Goal: Transaction & Acquisition: Purchase product/service

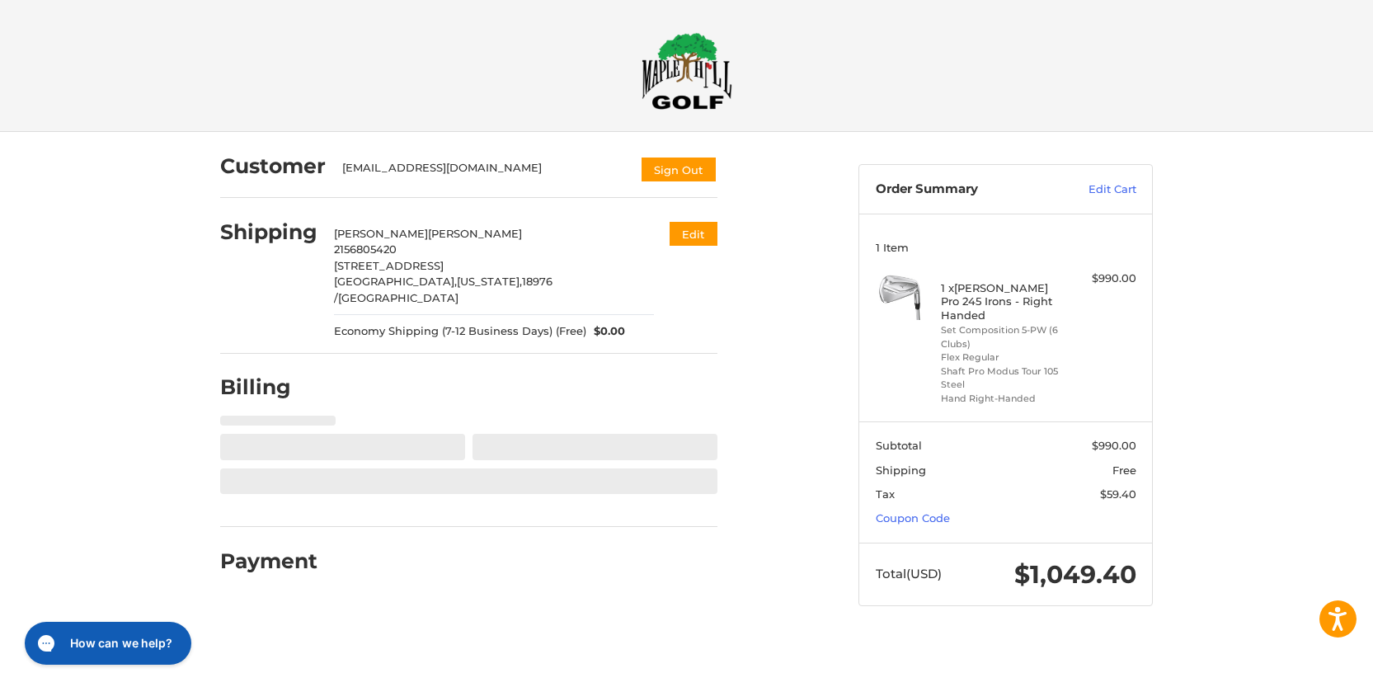
select select "**"
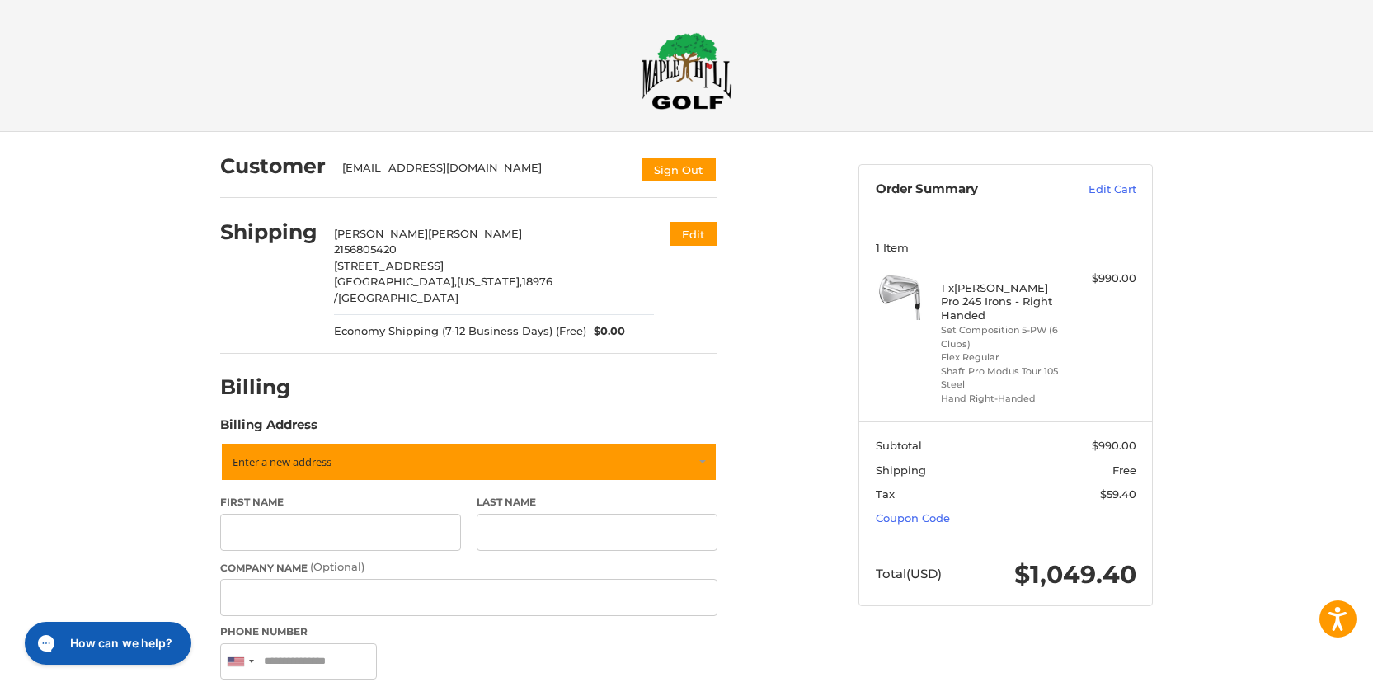
click at [882, 39] on h2 at bounding box center [687, 71] width 947 height 78
click at [944, 45] on h2 at bounding box center [687, 71] width 947 height 78
click at [1083, 52] on h2 at bounding box center [687, 71] width 947 height 78
click at [997, 40] on h2 at bounding box center [687, 71] width 947 height 78
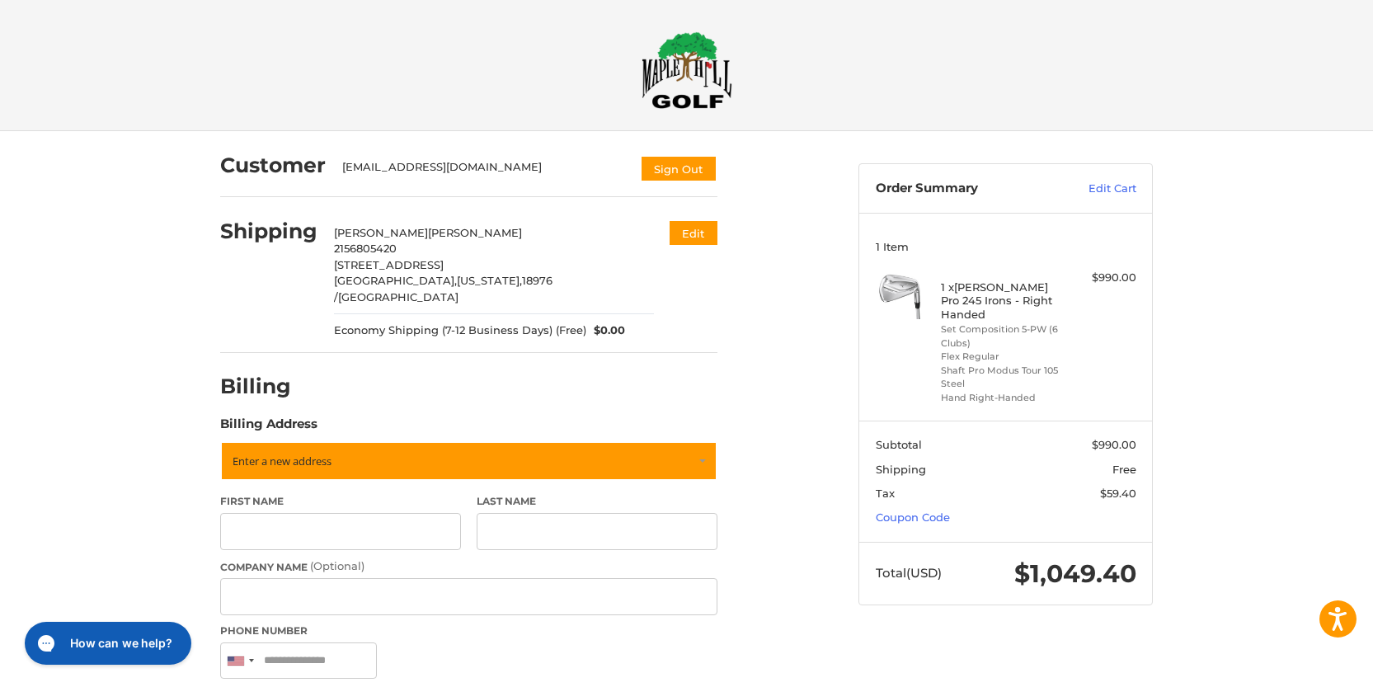
click at [969, 43] on h2 at bounding box center [687, 70] width 947 height 78
click at [905, 80] on h2 at bounding box center [687, 70] width 947 height 78
click at [927, 80] on h2 at bounding box center [687, 70] width 947 height 78
click at [939, 76] on h2 at bounding box center [687, 70] width 947 height 78
click at [944, 42] on h2 at bounding box center [687, 70] width 947 height 78
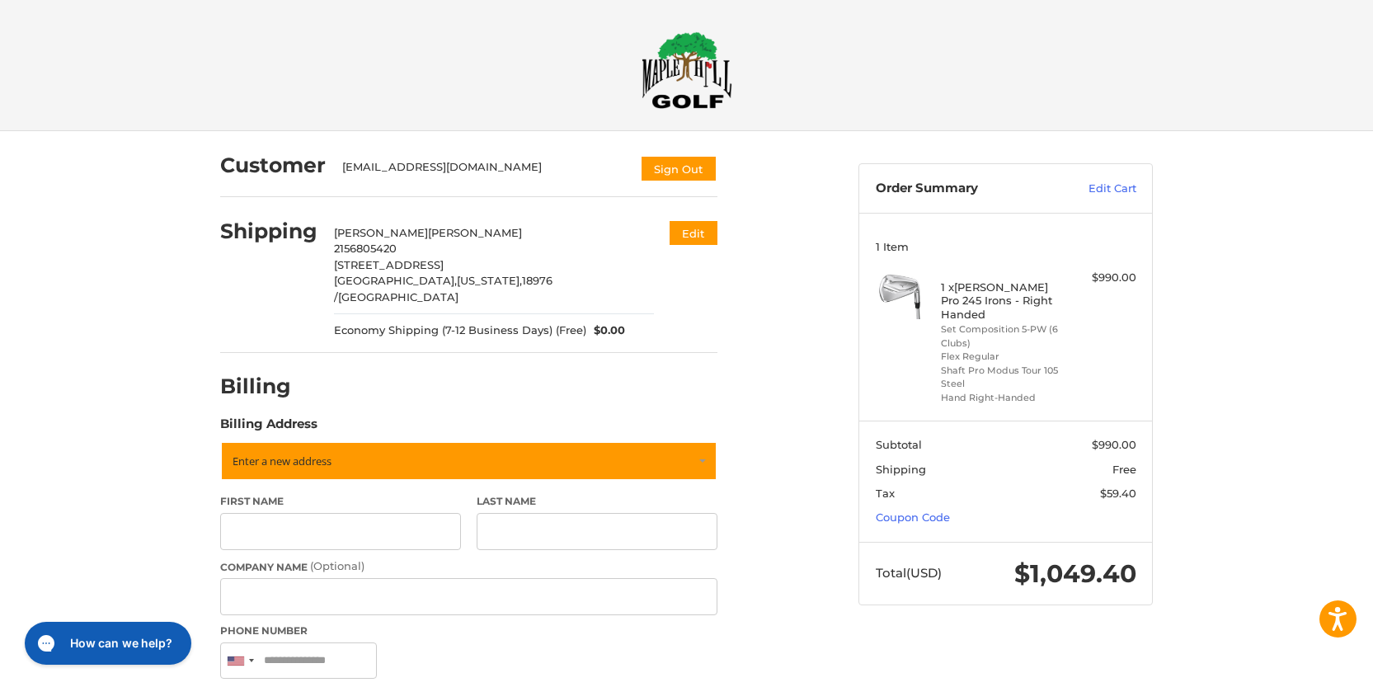
click at [946, 72] on h2 at bounding box center [687, 70] width 947 height 78
click at [968, 60] on h2 at bounding box center [687, 70] width 947 height 78
click at [994, 54] on h2 at bounding box center [687, 70] width 947 height 78
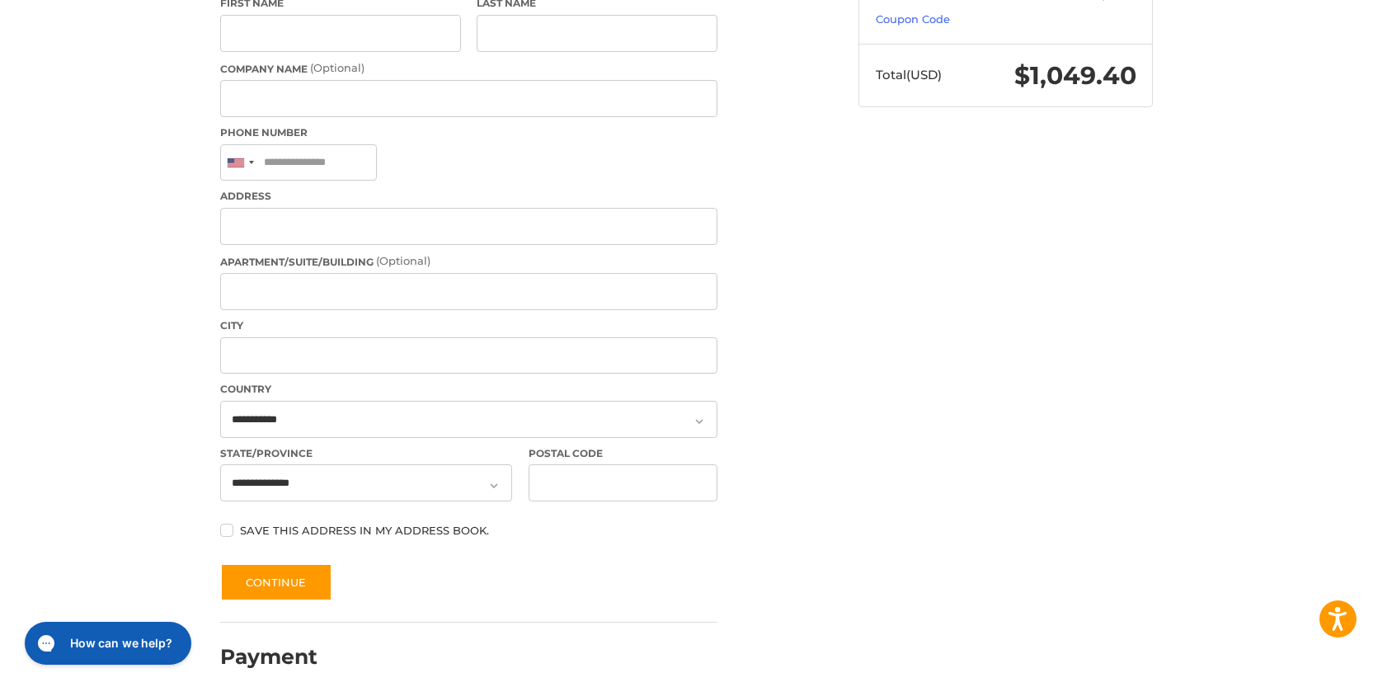
scroll to position [0, 0]
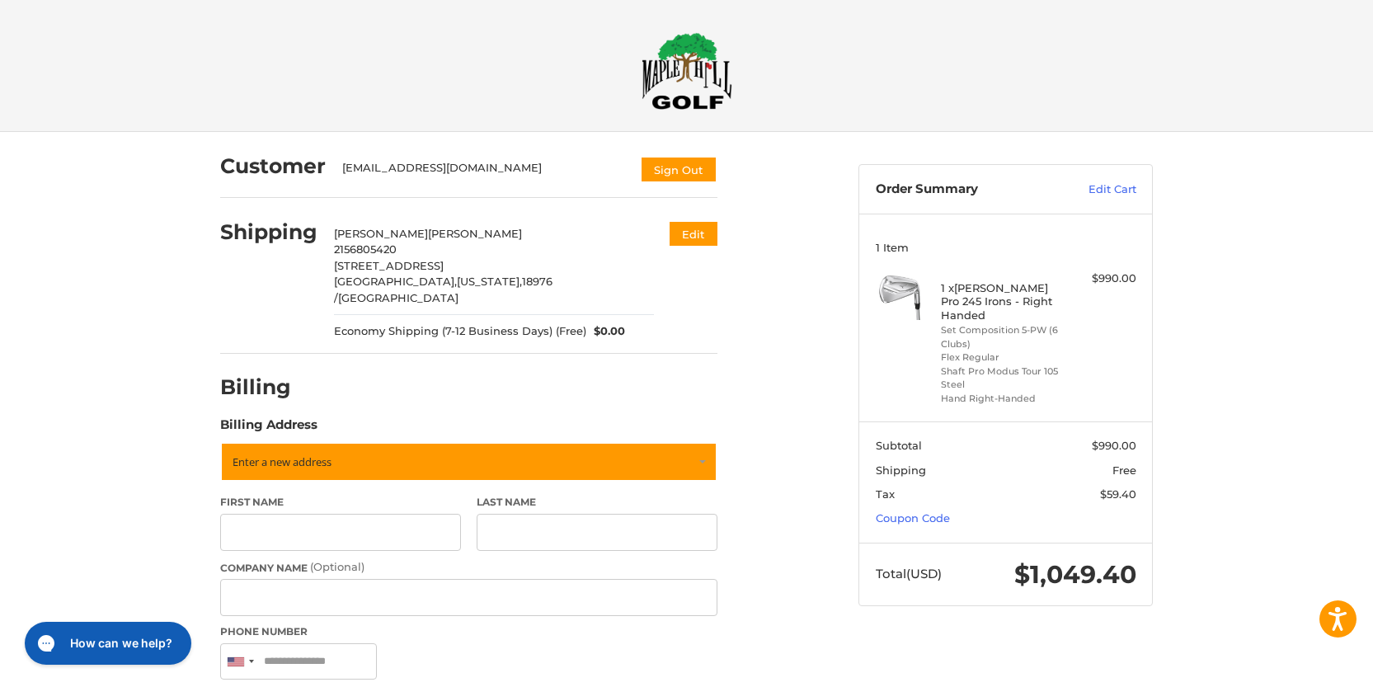
click at [892, 65] on h2 at bounding box center [687, 71] width 947 height 78
click at [922, 46] on h2 at bounding box center [687, 71] width 947 height 78
click at [1032, 44] on h2 at bounding box center [687, 71] width 947 height 78
click at [941, 50] on h2 at bounding box center [687, 71] width 947 height 78
click at [904, 48] on h2 at bounding box center [687, 71] width 947 height 78
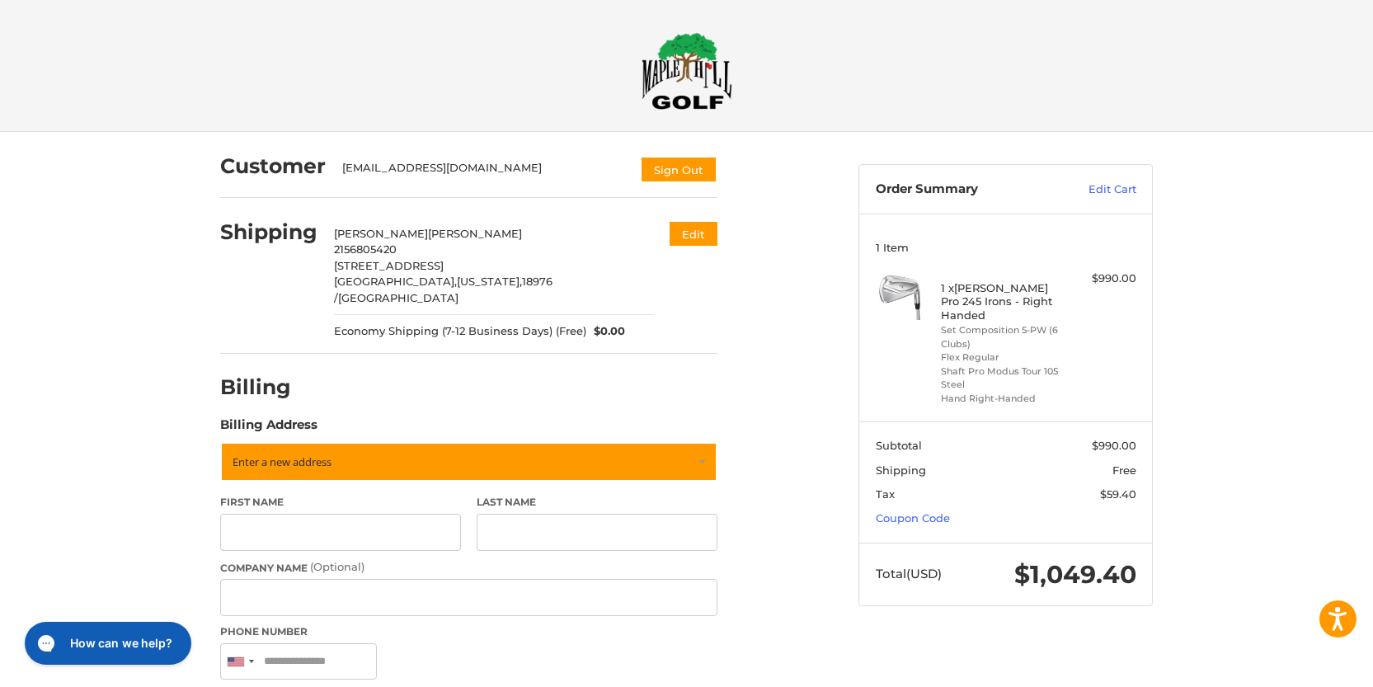
click at [1043, 76] on h2 at bounding box center [687, 71] width 947 height 78
select select "**"
